Goal: Task Accomplishment & Management: Manage account settings

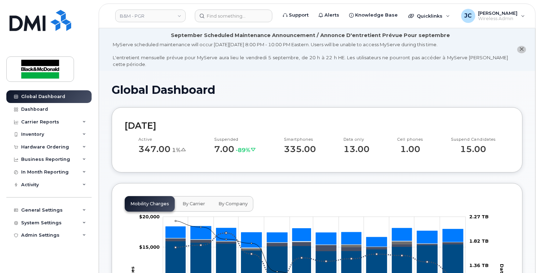
scroll to position [247, 0]
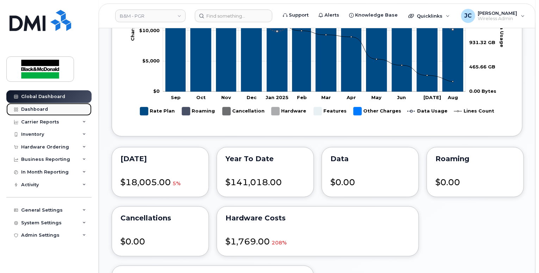
click at [29, 107] on div "Dashboard" at bounding box center [34, 109] width 27 height 6
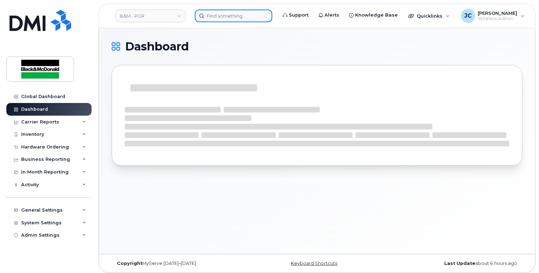
click at [224, 16] on input at bounding box center [234, 16] width 78 height 13
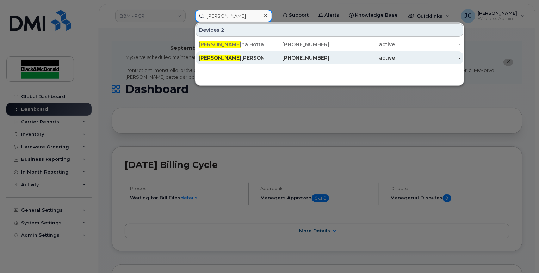
type input "julian"
click at [321, 57] on div "289-356-4939" at bounding box center [297, 57] width 66 height 7
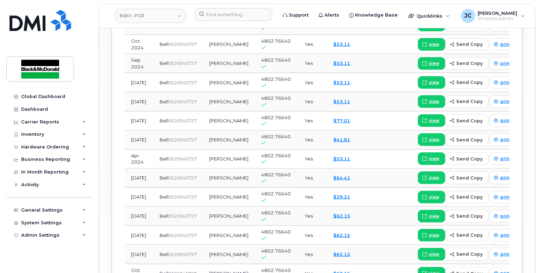
scroll to position [951, 0]
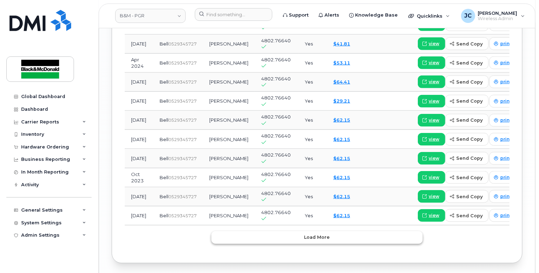
click at [315, 240] on span "Load more" at bounding box center [317, 237] width 26 height 7
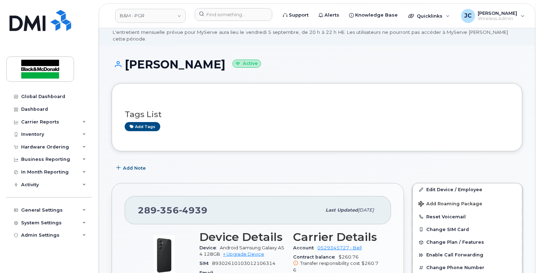
scroll to position [0, 0]
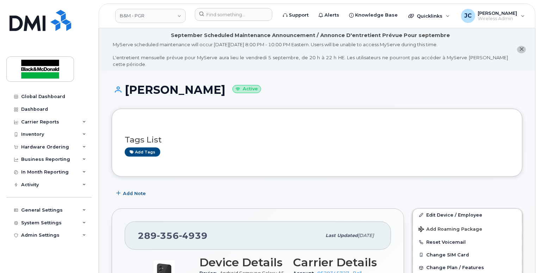
click at [0, 255] on div "Global Dashboard Dashboard Carrier Reports Monthly Billing Data Daily Data Pool…" at bounding box center [47, 136] width 95 height 273
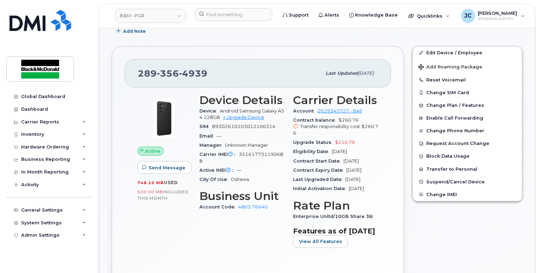
scroll to position [176, 0]
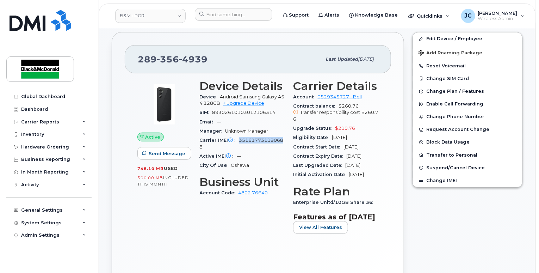
drag, startPoint x: 284, startPoint y: 132, endPoint x: 240, endPoint y: 136, distance: 44.2
click at [240, 136] on div "Carrier IMEI Carrier IMEI is reported during the last billing cycle or change o…" at bounding box center [241, 144] width 85 height 16
copy span "35161773119068"
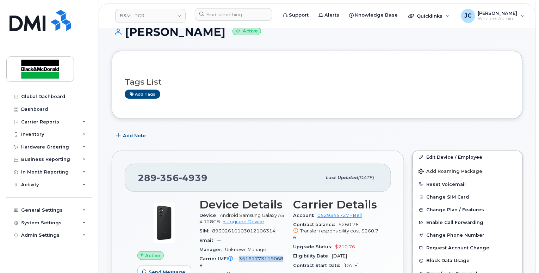
scroll to position [0, 0]
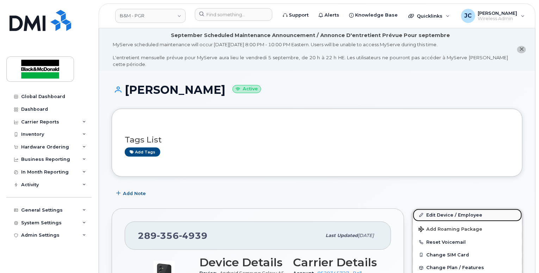
click at [447, 209] on link "Edit Device / Employee" at bounding box center [467, 215] width 109 height 13
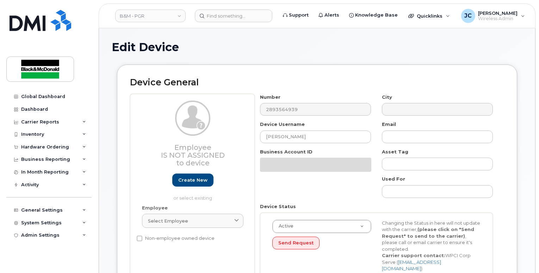
select select "91357"
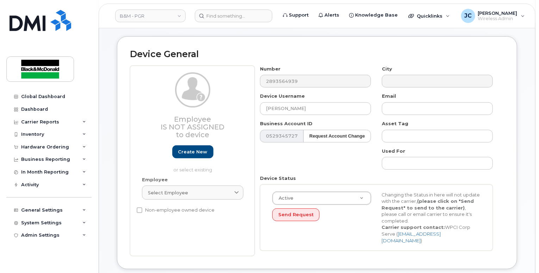
scroll to position [70, 0]
drag, startPoint x: 313, startPoint y: 102, endPoint x: 171, endPoint y: 102, distance: 142.3
click at [171, 102] on div "Employee Is not assigned to device Create new or select existing Employee Selec…" at bounding box center [317, 161] width 374 height 190
type input "J"
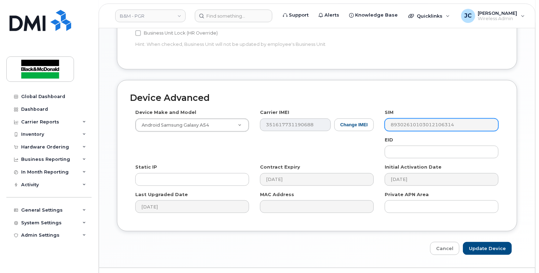
scroll to position [395, 0]
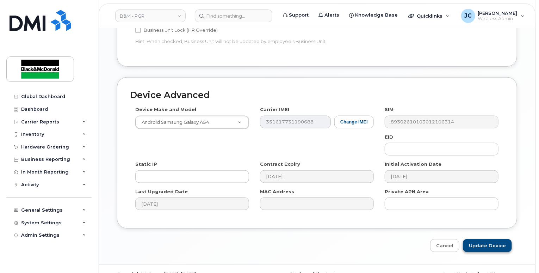
type input "[PERSON_NAME]"
click at [488, 239] on input "Update Device" at bounding box center [487, 245] width 49 height 13
type input "Saving..."
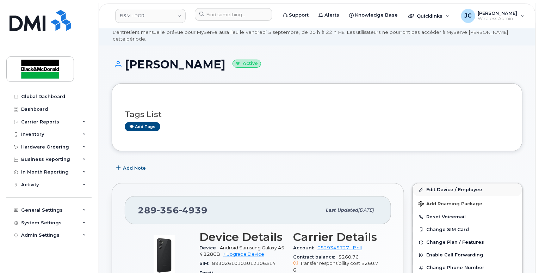
scroll to position [106, 0]
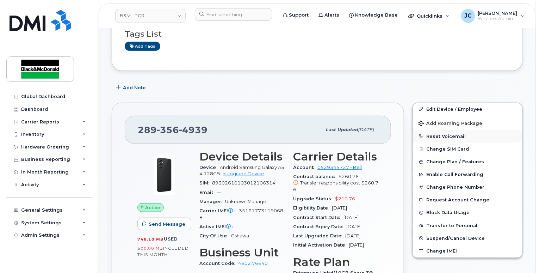
click at [439, 130] on button "Reset Voicemail" at bounding box center [467, 136] width 109 height 13
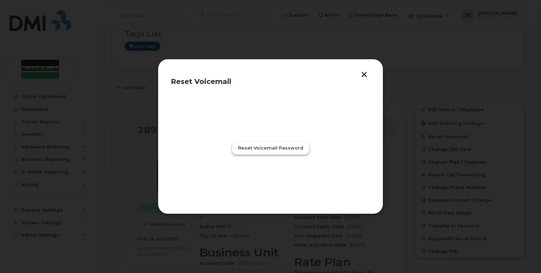
click at [269, 148] on span "Reset Voicemail Password" at bounding box center [270, 147] width 65 height 7
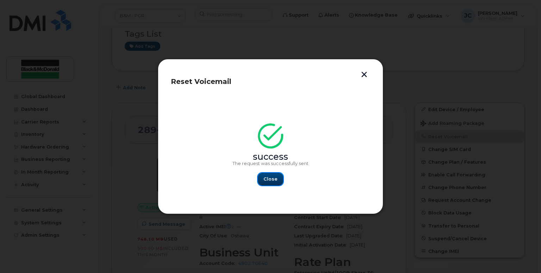
click at [268, 178] on span "Close" at bounding box center [271, 178] width 14 height 7
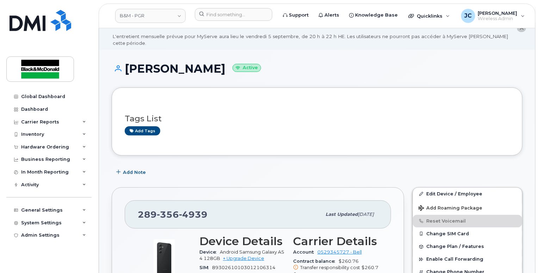
scroll to position [0, 0]
